Goal: Navigation & Orientation: Find specific page/section

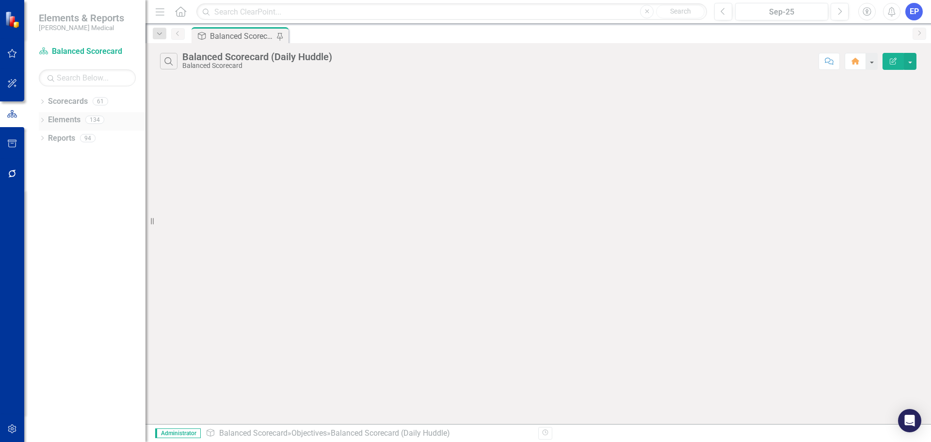
click at [43, 120] on icon "Dropdown" at bounding box center [42, 120] width 7 height 5
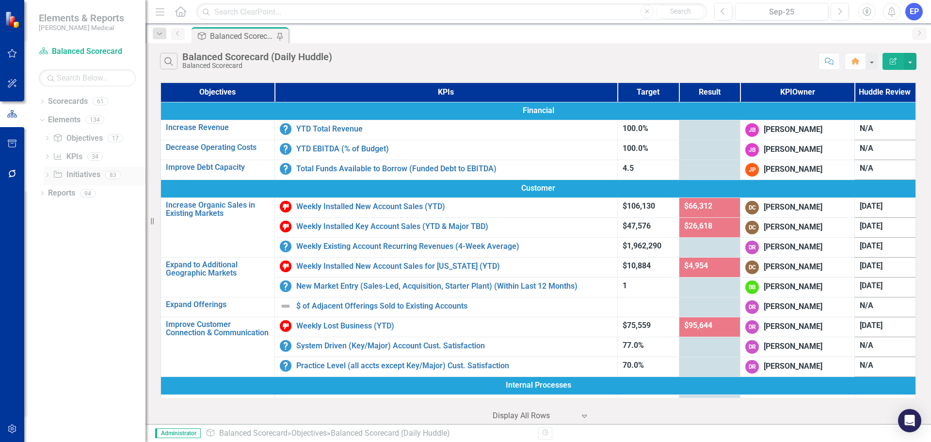
click at [61, 174] on icon "Initiative" at bounding box center [58, 174] width 10 height 8
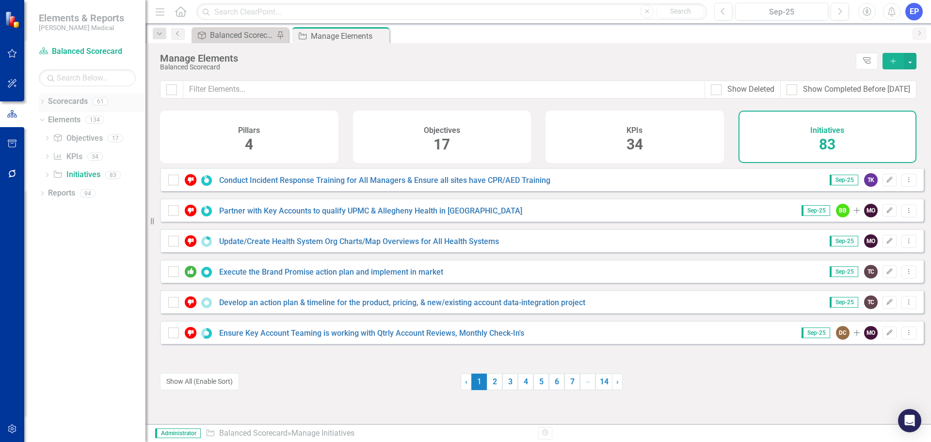
click at [77, 99] on link "Scorecards" at bounding box center [68, 101] width 40 height 11
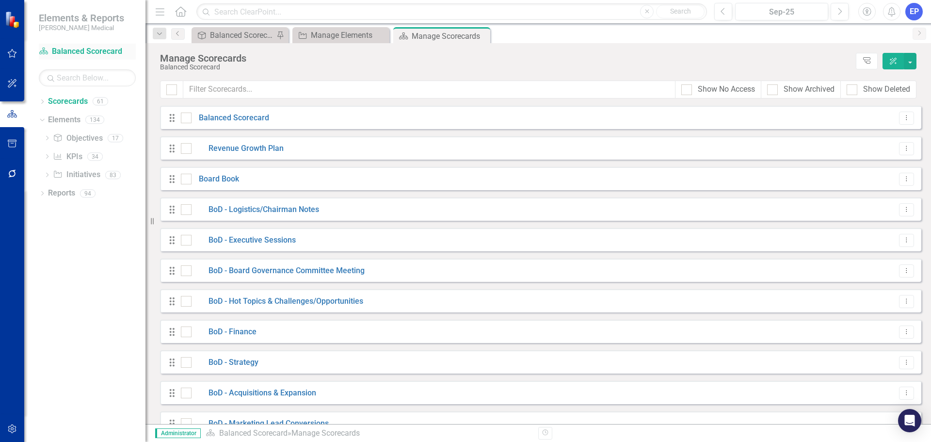
click at [74, 53] on link "Scorecard Balanced Scorecard" at bounding box center [87, 51] width 97 height 11
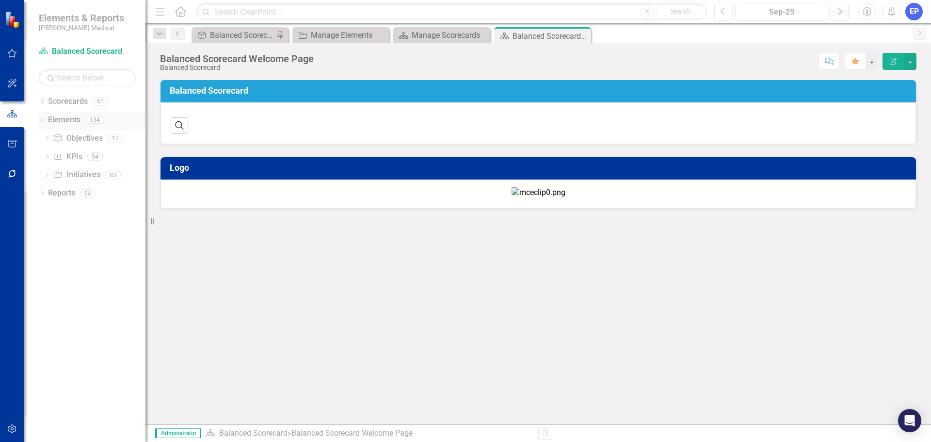
click at [60, 118] on link "Elements" at bounding box center [64, 119] width 32 height 11
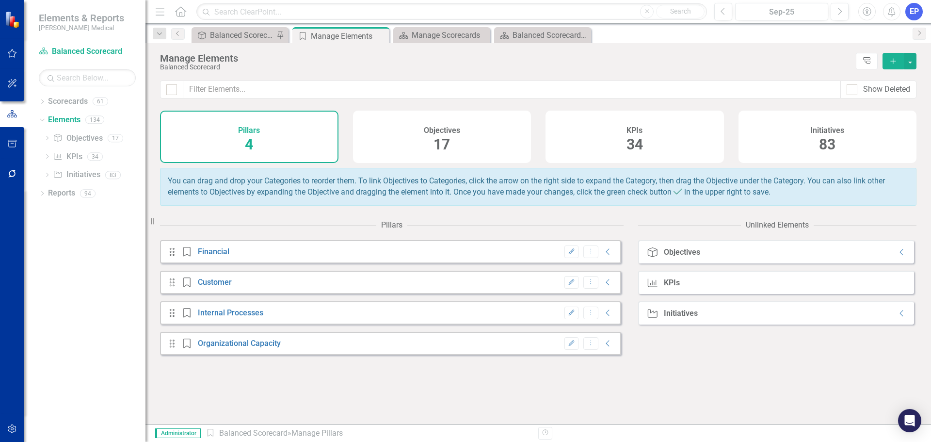
click at [792, 152] on div "Initiatives 83" at bounding box center [827, 137] width 178 height 52
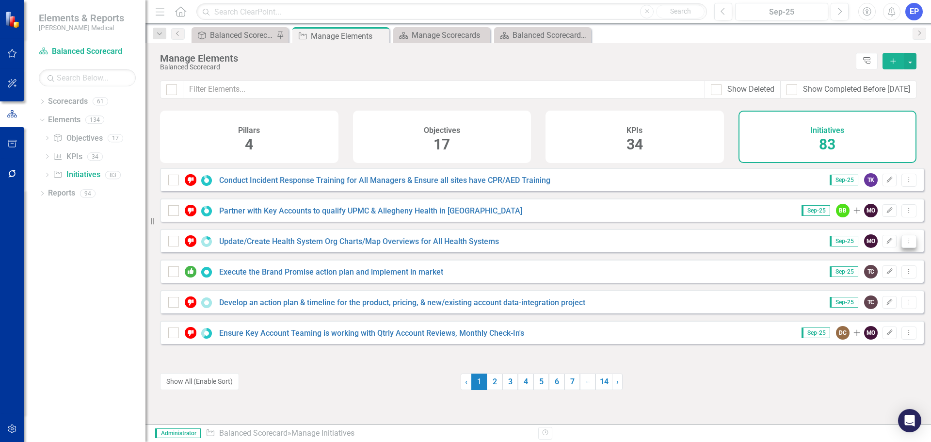
click at [905, 248] on button "Dropdown Menu" at bounding box center [908, 241] width 15 height 13
